Goal: Check status

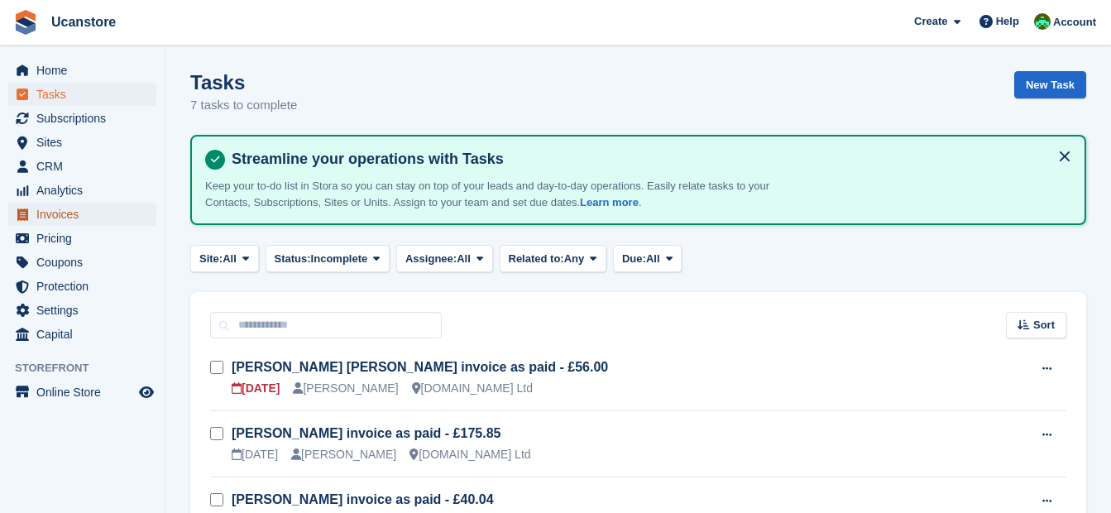
click at [76, 215] on span "Invoices" at bounding box center [85, 214] width 99 height 23
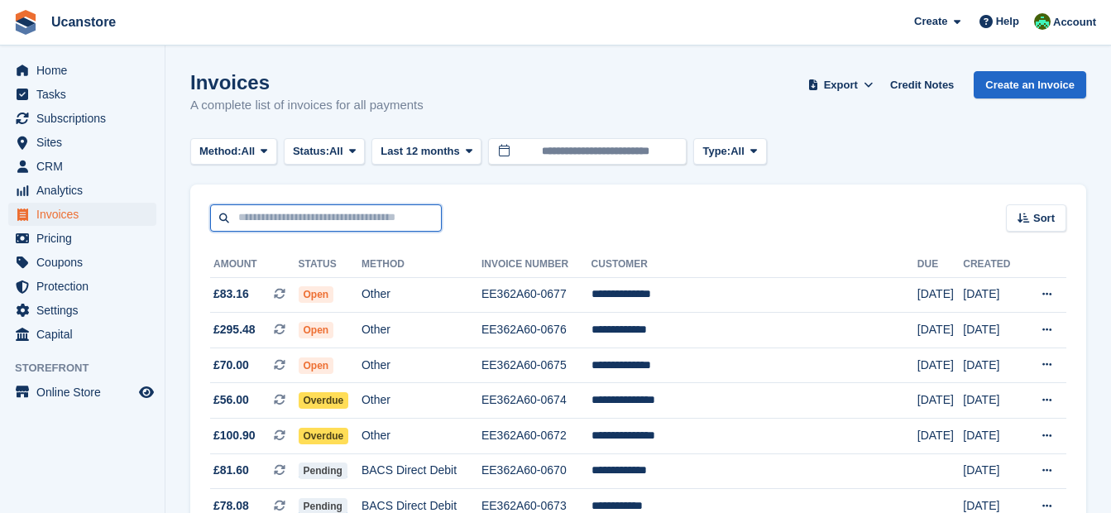
click at [354, 211] on input "text" at bounding box center [326, 217] width 232 height 27
type input "*******"
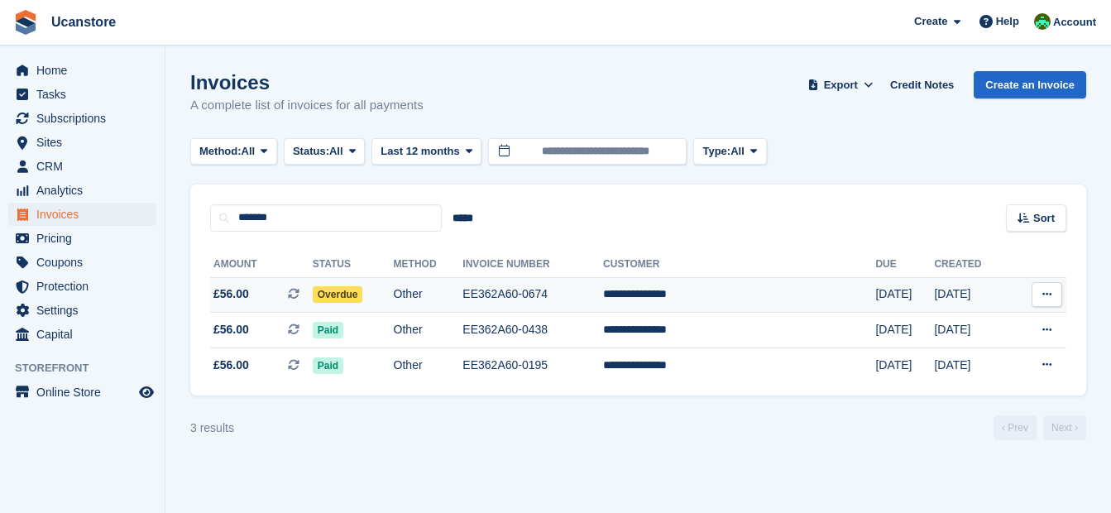
click at [363, 293] on span "Overdue" at bounding box center [338, 294] width 50 height 17
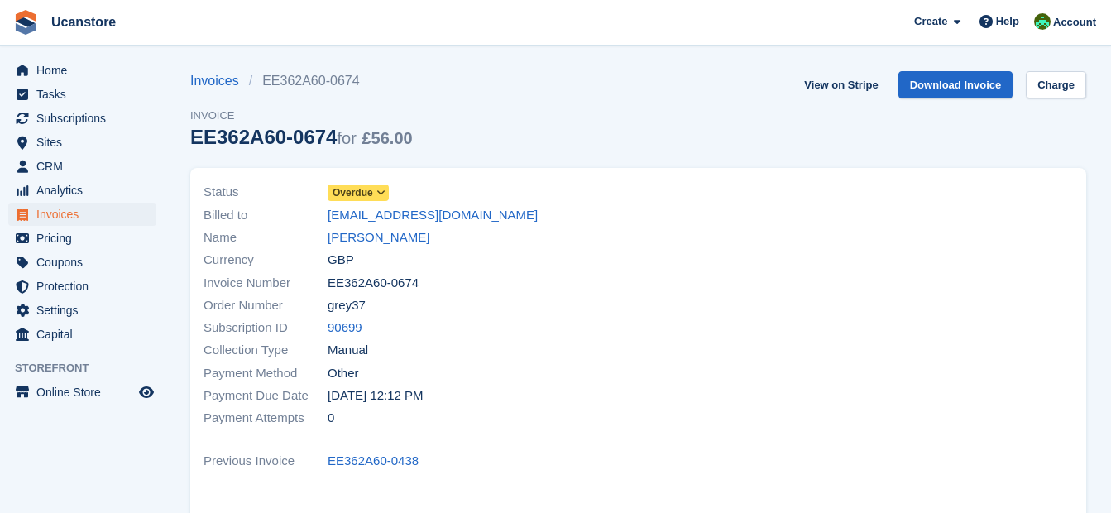
click at [359, 185] on span "Overdue" at bounding box center [353, 192] width 41 height 15
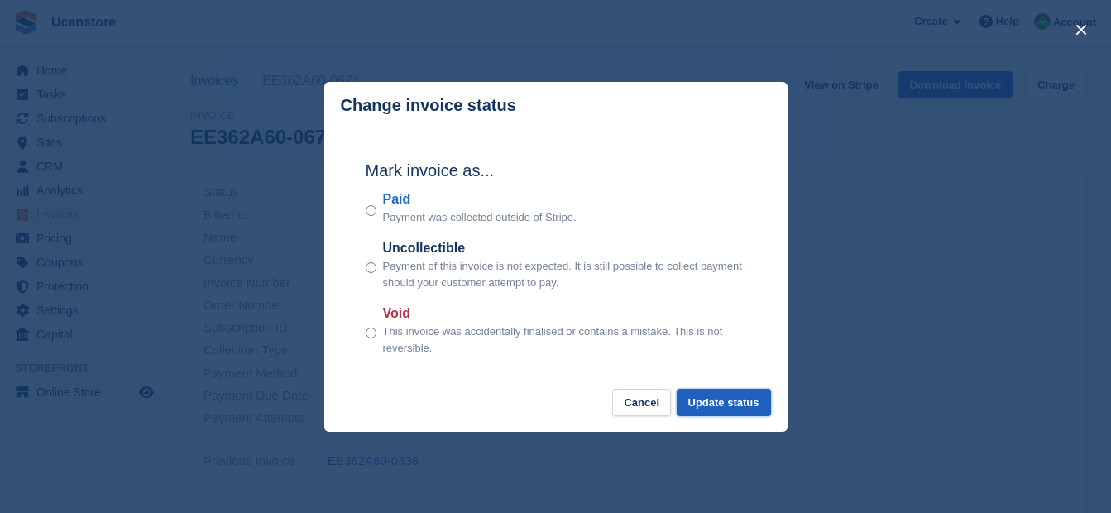
click at [731, 406] on button "Update status" at bounding box center [724, 402] width 94 height 27
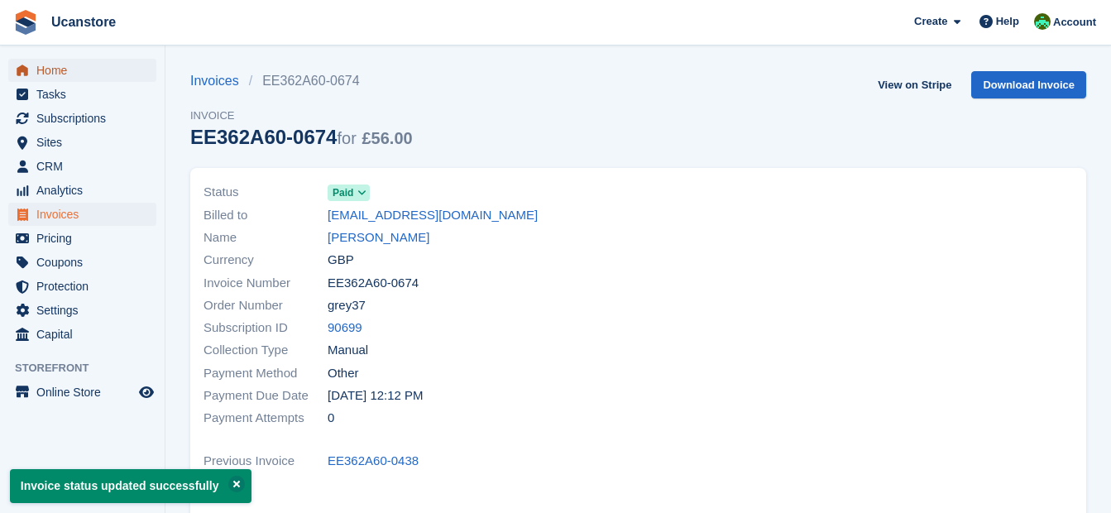
click at [49, 68] on span "Home" at bounding box center [85, 70] width 99 height 23
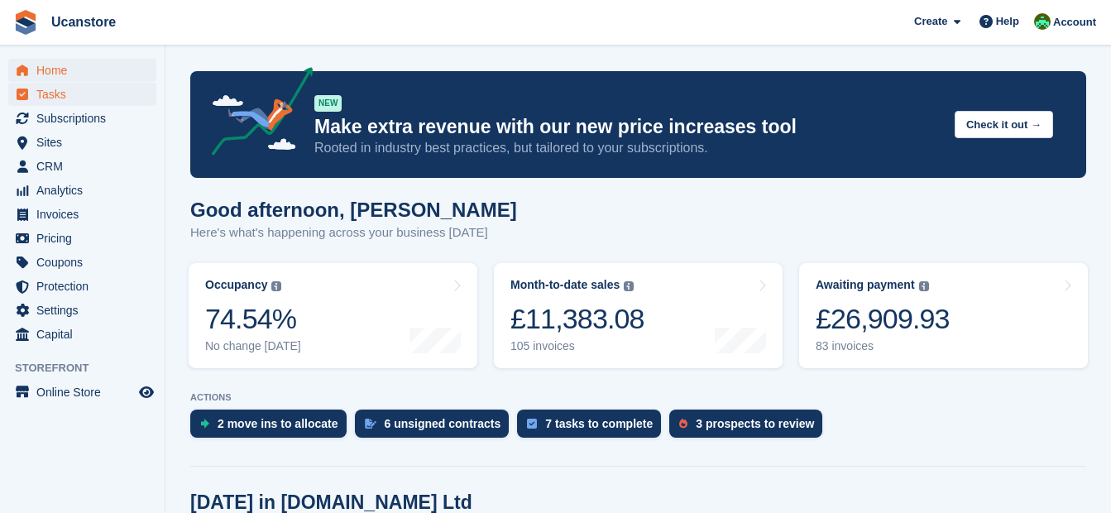
scroll to position [166, 0]
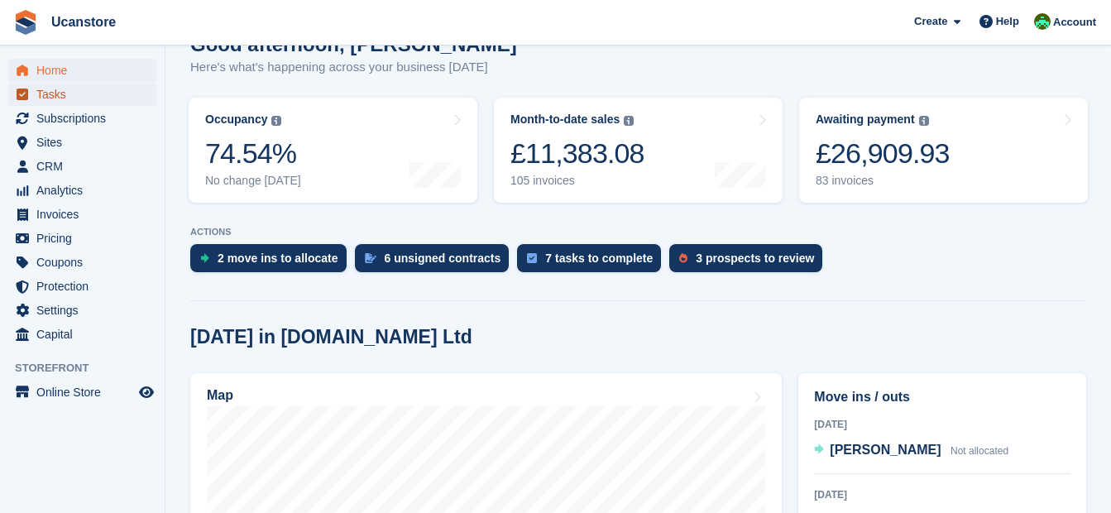
click at [50, 94] on span "Tasks" at bounding box center [85, 94] width 99 height 23
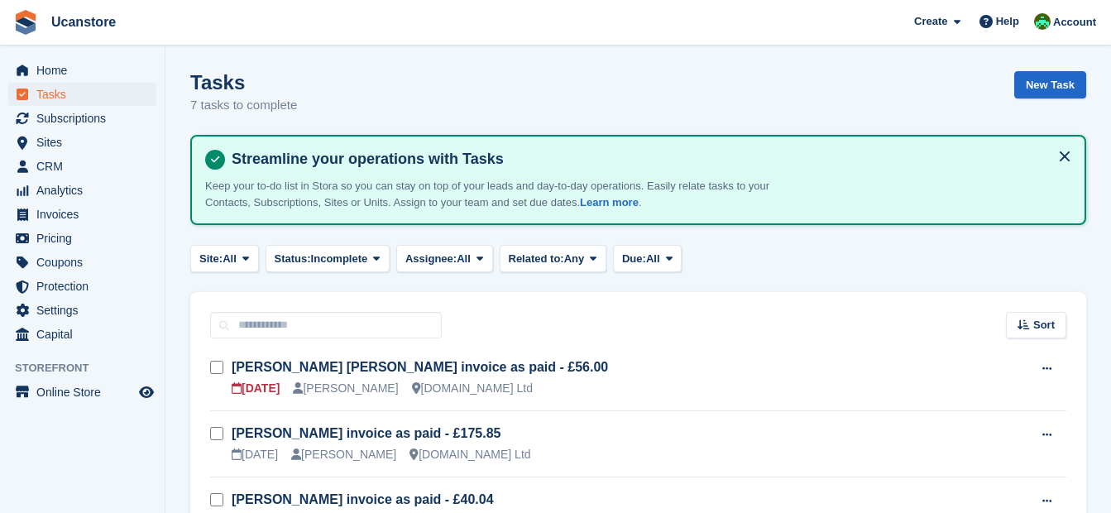
click at [218, 360] on form at bounding box center [221, 369] width 22 height 22
